Goal: Register for event/course

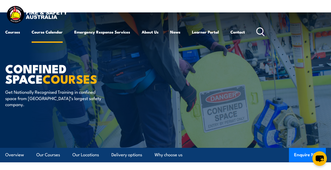
click at [48, 32] on link "Course Calendar" at bounding box center [47, 32] width 31 height 13
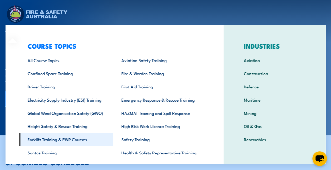
click at [67, 140] on link "Forklift Training & EWP Courses" at bounding box center [66, 139] width 94 height 13
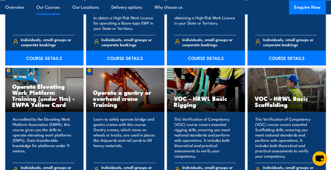
scroll to position [501, 0]
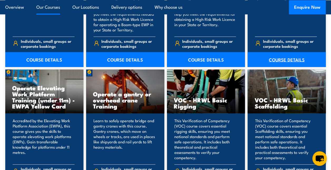
click at [281, 61] on link "COURSE DETAILS" at bounding box center [287, 59] width 78 height 15
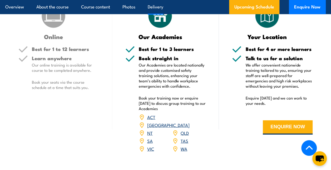
scroll to position [553, 0]
